Goal: Information Seeking & Learning: Understand process/instructions

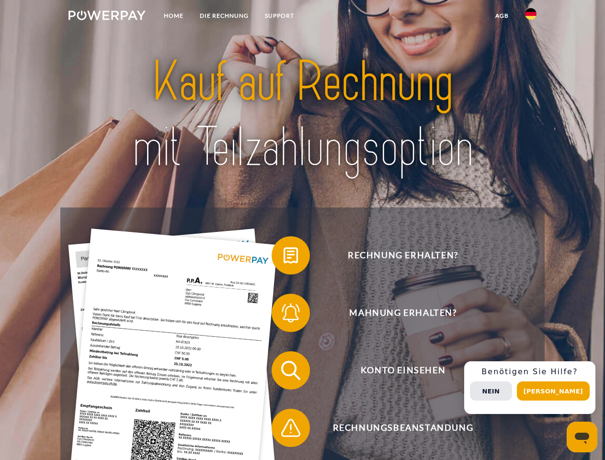
click at [107, 17] on img at bounding box center [107, 16] width 77 height 10
click at [531, 17] on img at bounding box center [530, 13] width 11 height 11
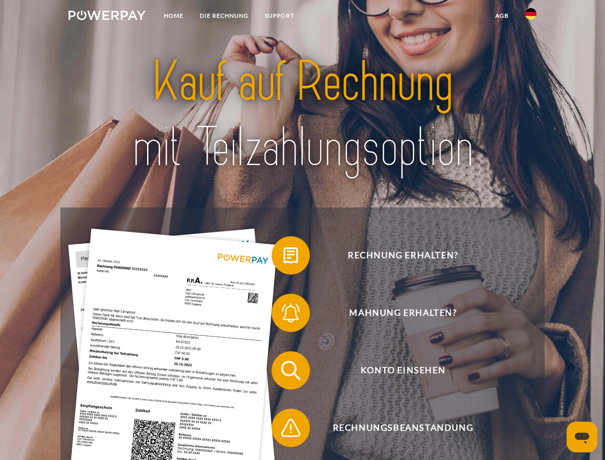
click at [502, 16] on link "agb" at bounding box center [502, 15] width 30 height 17
click at [284, 257] on span at bounding box center [276, 255] width 48 height 48
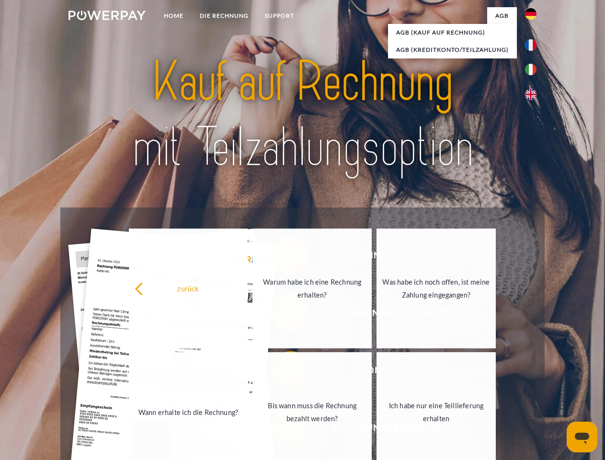
click at [248, 372] on link "Wann erhalte ich die Rechnung?" at bounding box center [188, 412] width 119 height 120
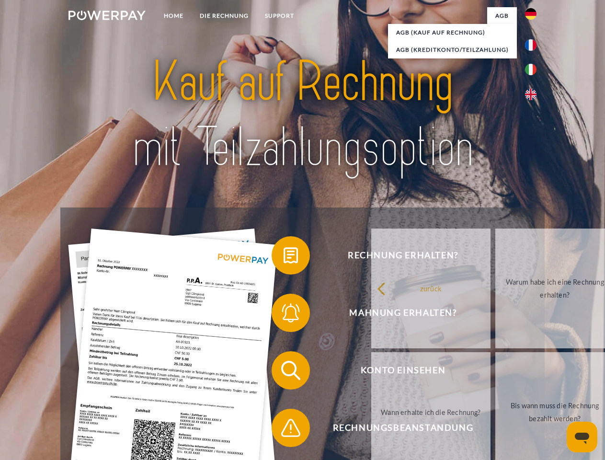
click at [284, 430] on span at bounding box center [276, 428] width 48 height 48
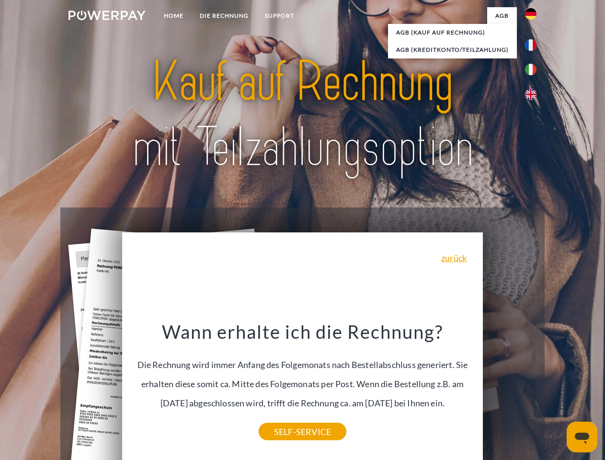
click at [510, 389] on span "Konto einsehen" at bounding box center [403, 370] width 235 height 38
click at [557, 391] on header "Home DIE RECHNUNG SUPPORT" at bounding box center [302, 331] width 605 height 662
